Goal: Transaction & Acquisition: Obtain resource

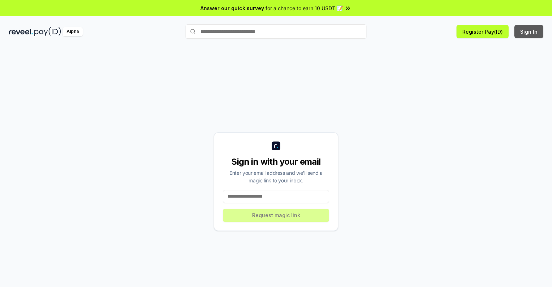
click at [529, 31] on button "Sign In" at bounding box center [528, 31] width 29 height 13
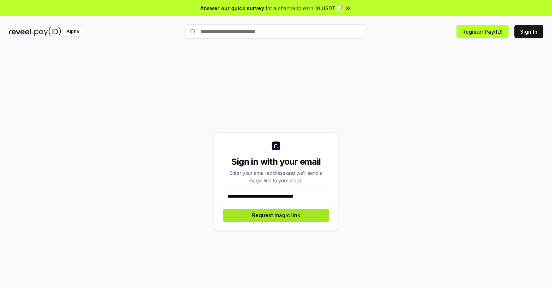
type input "**********"
click at [276, 215] on button "Request magic link" at bounding box center [276, 215] width 106 height 13
